Goal: Find specific page/section: Find specific page/section

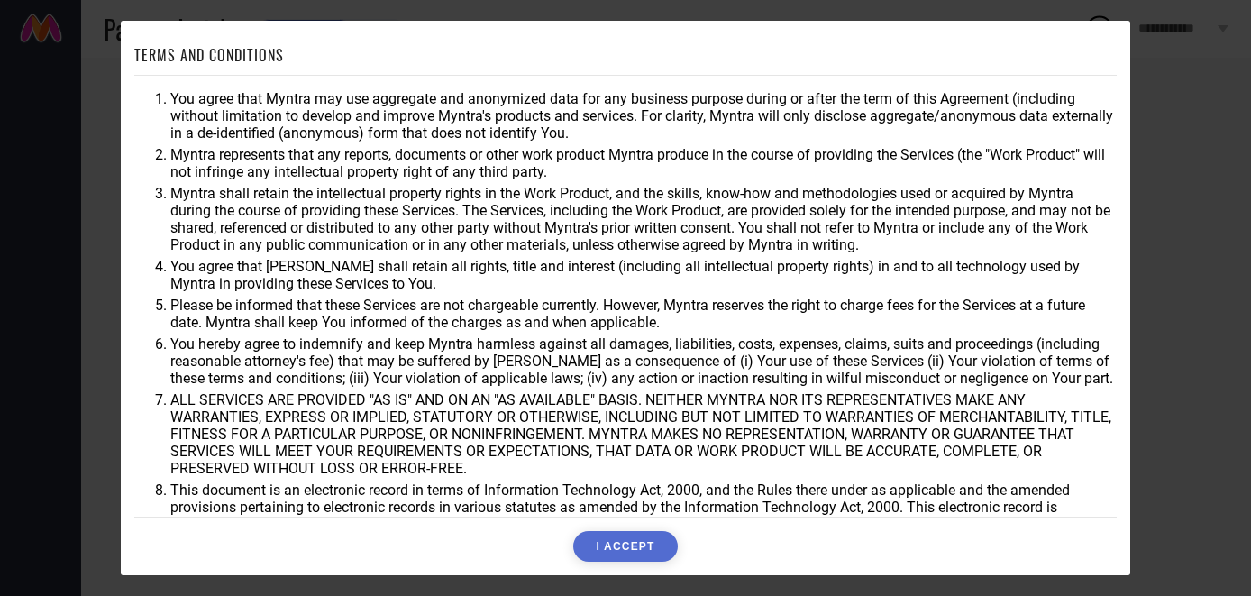
click at [665, 545] on button "I ACCEPT" at bounding box center [625, 546] width 104 height 31
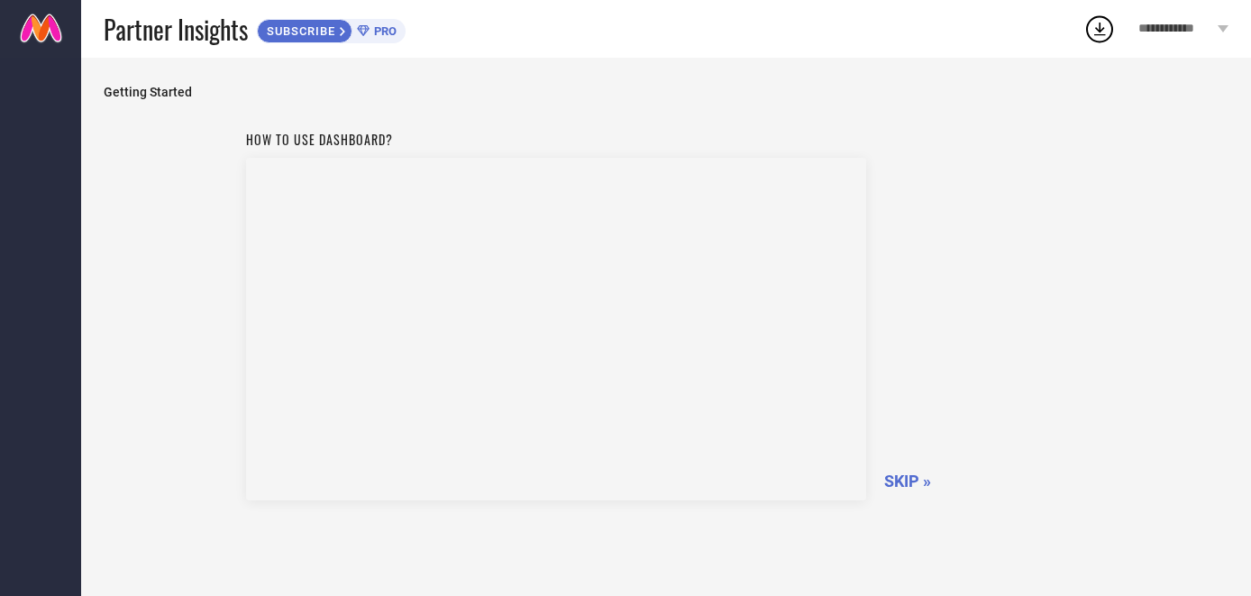
click at [904, 476] on span "SKIP »" at bounding box center [907, 481] width 47 height 19
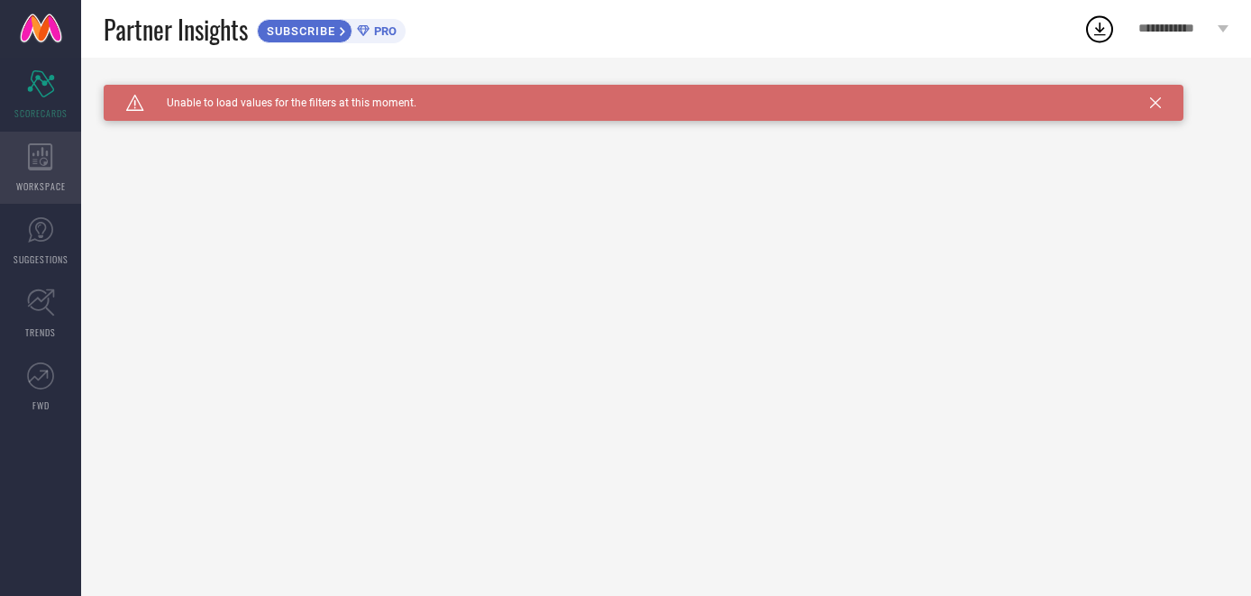
click at [38, 144] on icon at bounding box center [40, 156] width 24 height 27
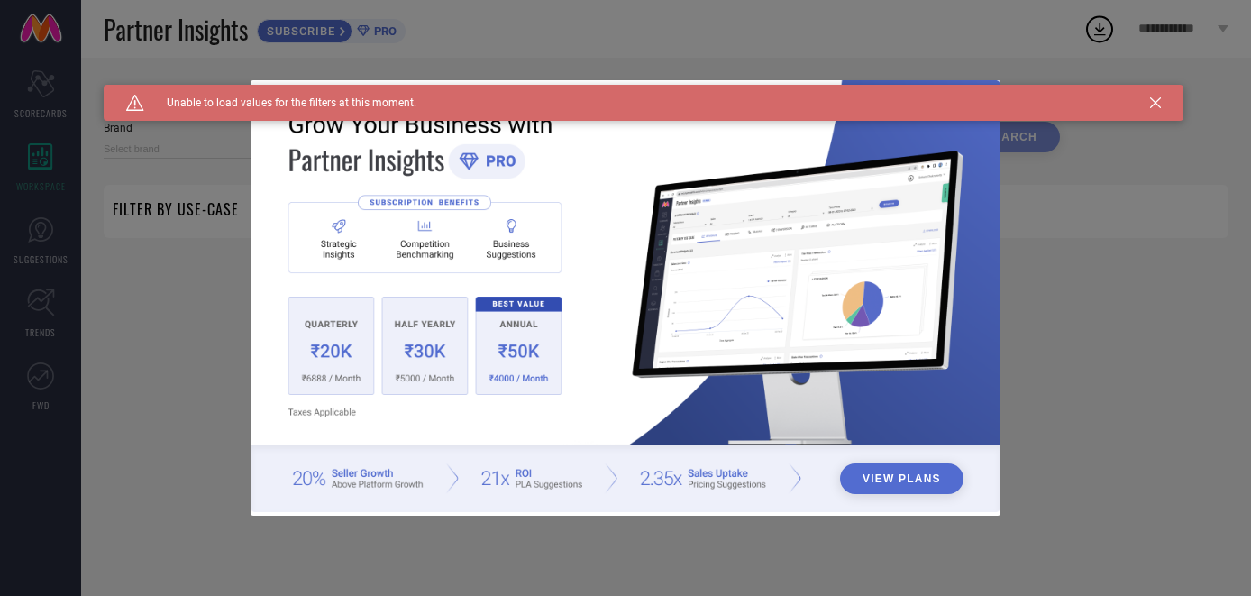
type input "1 STOP FASHION"
type input "All"
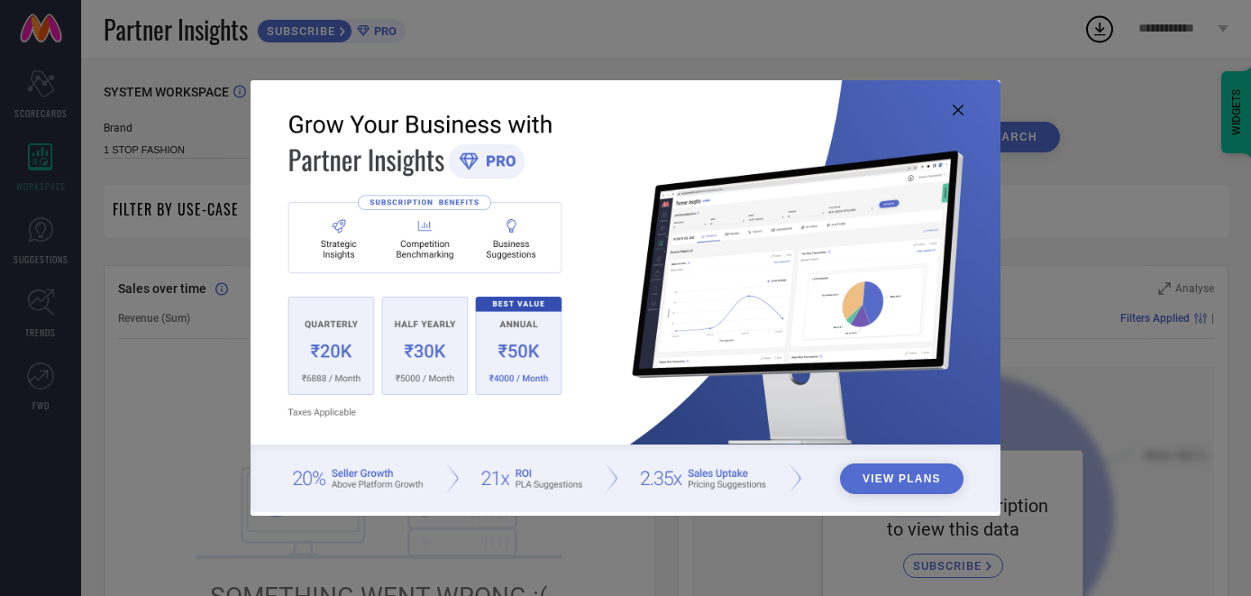
click at [962, 109] on icon at bounding box center [958, 110] width 11 height 11
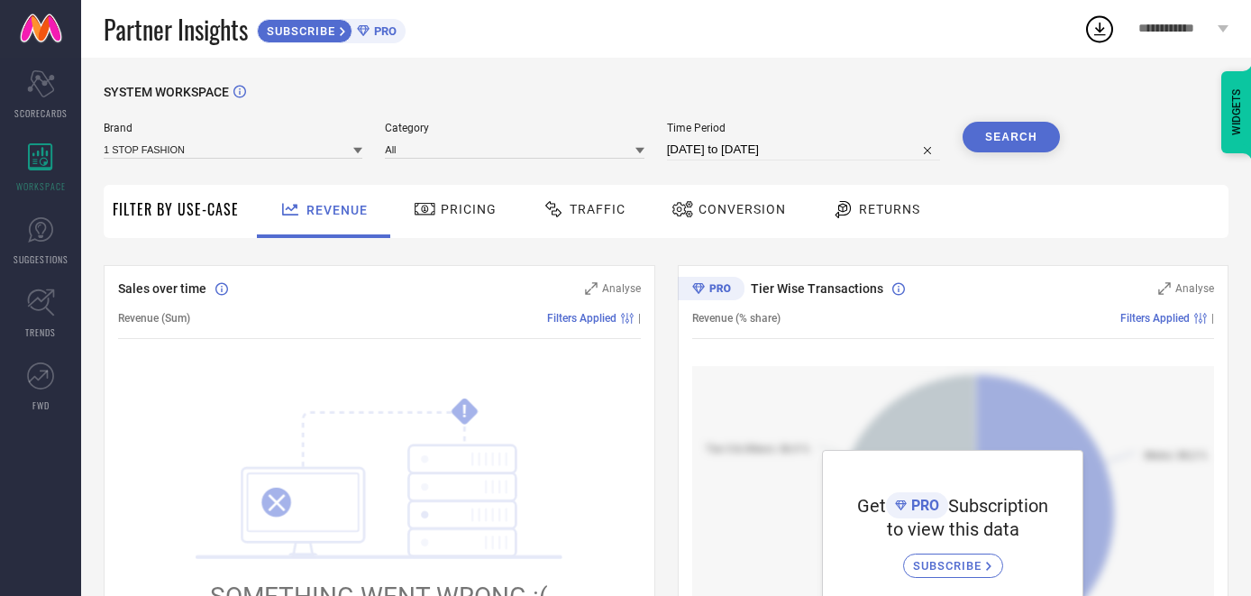
click at [67, 26] on link at bounding box center [40, 29] width 81 height 58
